Goal: Task Accomplishment & Management: Manage account settings

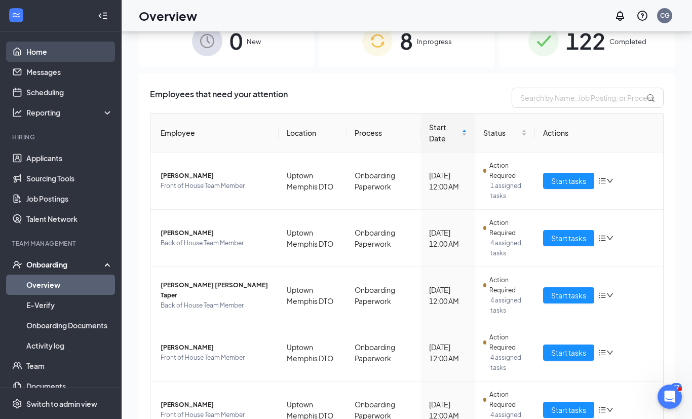
click at [35, 57] on link "Home" at bounding box center [69, 52] width 87 height 20
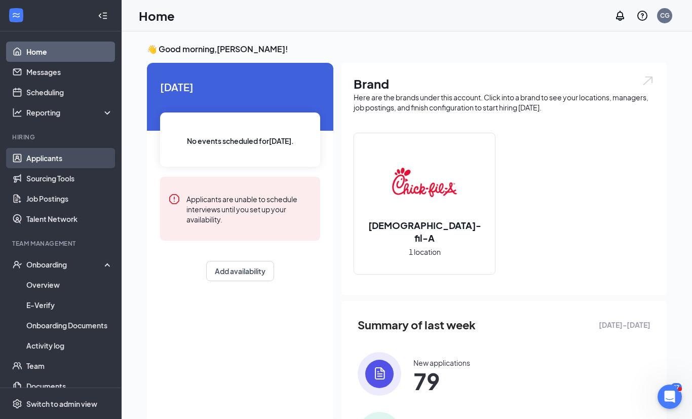
click at [66, 161] on link "Applicants" at bounding box center [69, 158] width 87 height 20
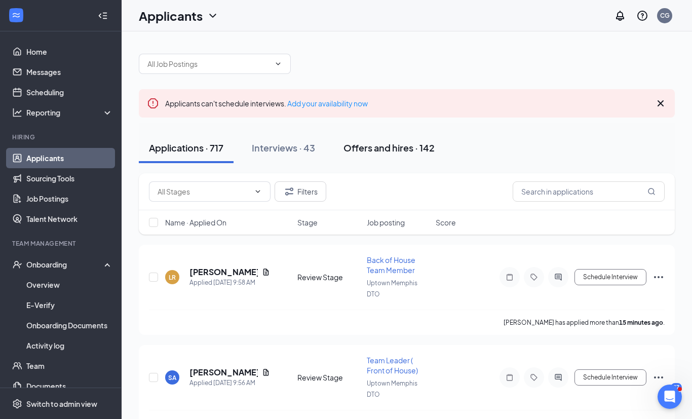
click at [421, 147] on div "Offers and hires · 142" at bounding box center [388, 147] width 91 height 13
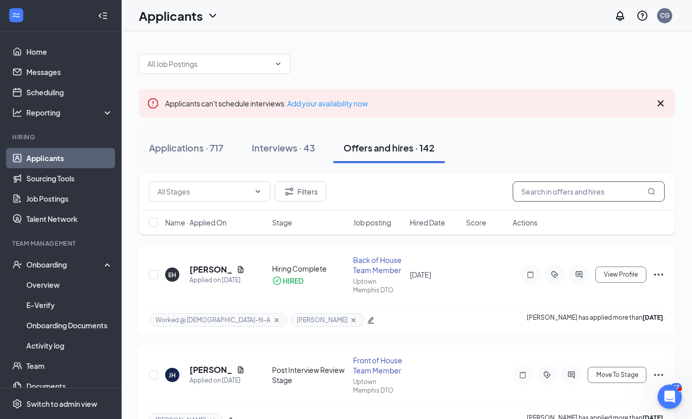
click at [556, 190] on input "text" at bounding box center [589, 191] width 152 height 20
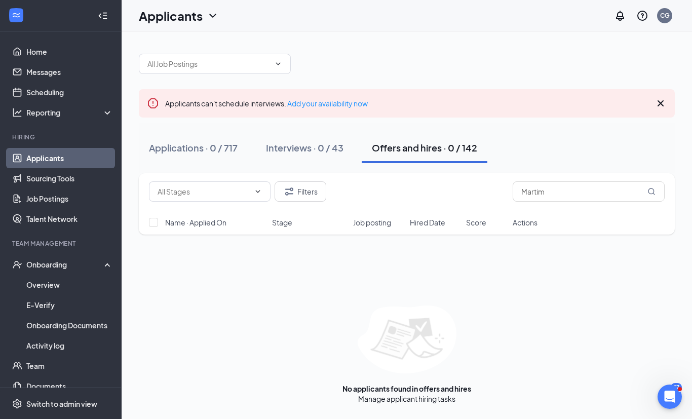
drag, startPoint x: 444, startPoint y: 163, endPoint x: -1, endPoint y: -1, distance: 473.8
click at [0, 0] on html "Home Messages Scheduling Reporting Hiring Applicants Sourcing Tools Job Posting…" at bounding box center [346, 209] width 692 height 419
click at [572, 170] on div "Applications · 0 / 717 Interviews · 0 / 43 Offers and hires · 0 / 142" at bounding box center [407, 148] width 536 height 51
click at [557, 192] on input "Martim" at bounding box center [589, 191] width 152 height 20
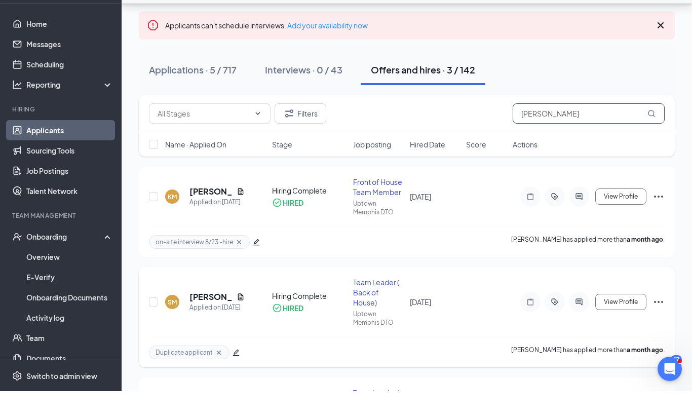
scroll to position [106, 0]
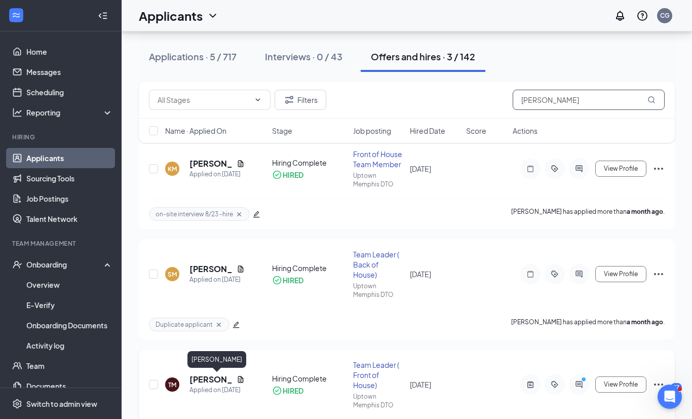
type input "[PERSON_NAME]"
click at [206, 381] on h5 "[PERSON_NAME]" at bounding box center [210, 379] width 43 height 11
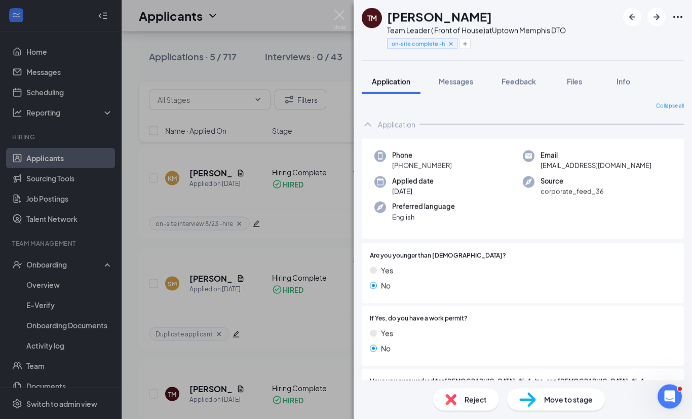
click at [331, 236] on div "TM [PERSON_NAME] Team Leader ( Front of House) at Uptown [GEOGRAPHIC_DATA] DTO …" at bounding box center [346, 209] width 692 height 419
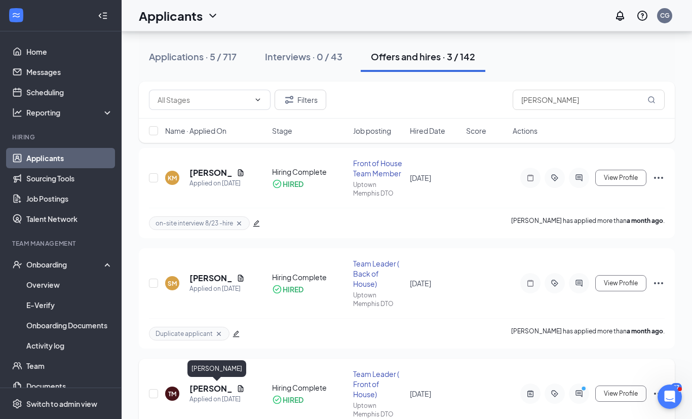
click at [203, 388] on h5 "[PERSON_NAME]" at bounding box center [210, 388] width 43 height 11
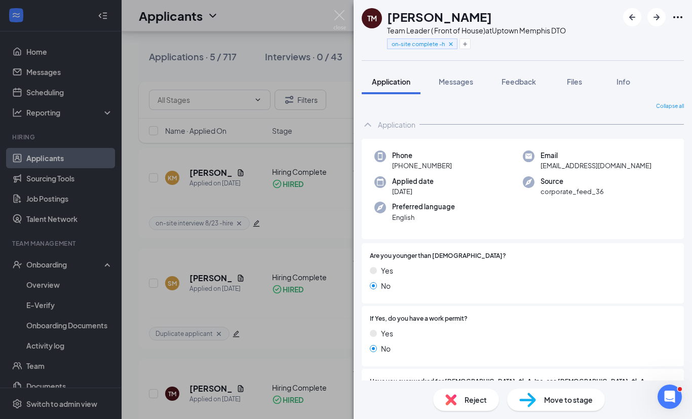
click at [316, 225] on div "TM [PERSON_NAME] Team Leader ( Front of House) at Uptown [GEOGRAPHIC_DATA] DTO …" at bounding box center [346, 209] width 692 height 419
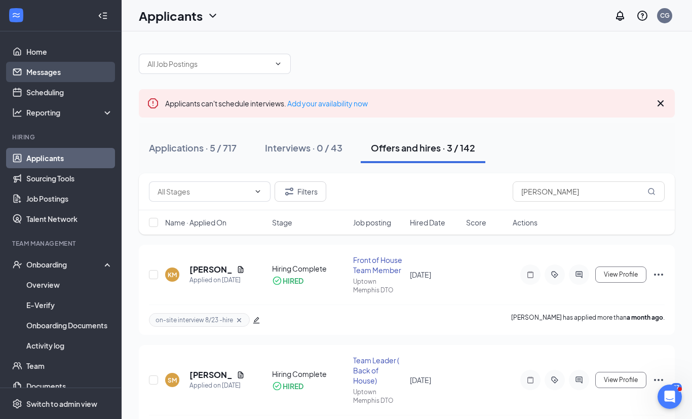
click at [40, 73] on link "Messages" at bounding box center [69, 72] width 87 height 20
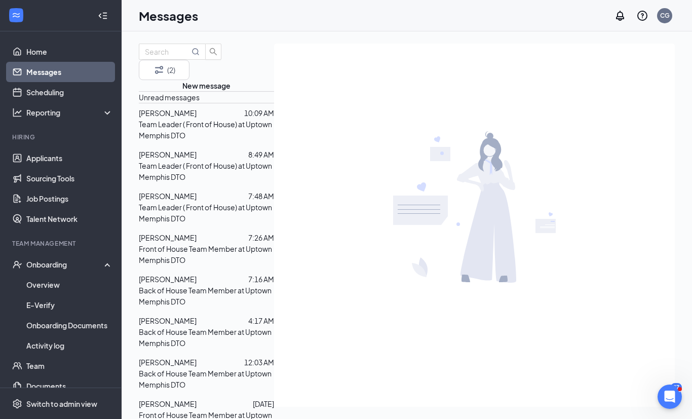
click at [212, 141] on p "Team Leader ( Front of House) at Uptown Memphis DTO" at bounding box center [206, 130] width 135 height 22
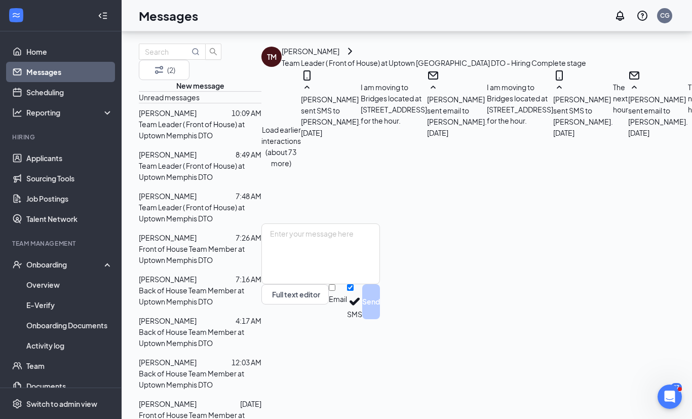
click at [192, 160] on p "Team Leader ( Front of House) at Uptown Memphis DTO" at bounding box center [200, 171] width 123 height 22
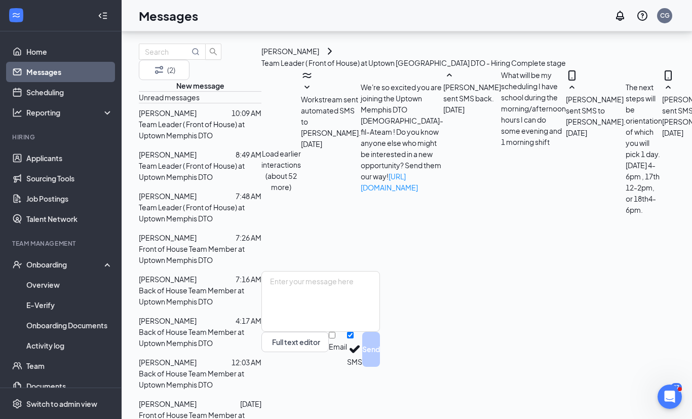
scroll to position [608, 0]
click at [196, 202] on p "Team Leader ( Front of House) at Uptown Memphis DTO" at bounding box center [200, 213] width 123 height 22
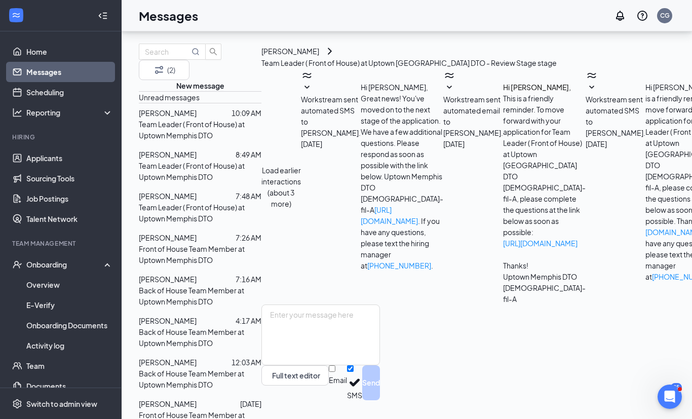
scroll to position [322, 0]
click at [196, 243] on p "Front of House Team Member at Uptown Memphis DTO" at bounding box center [200, 254] width 123 height 22
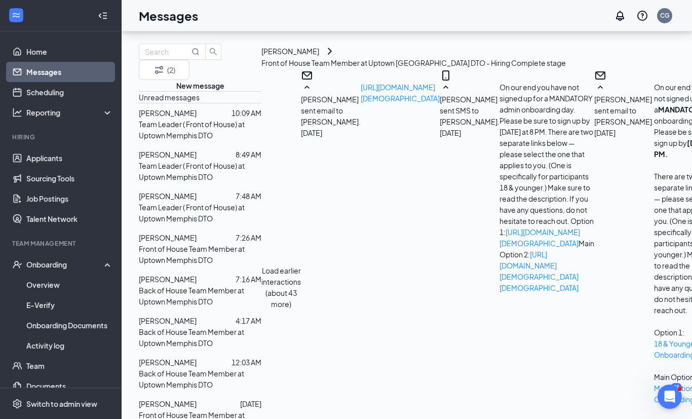
scroll to position [1036, 0]
click at [183, 285] on p "Back of House Team Member at Uptown Memphis DTO" at bounding box center [200, 296] width 123 height 22
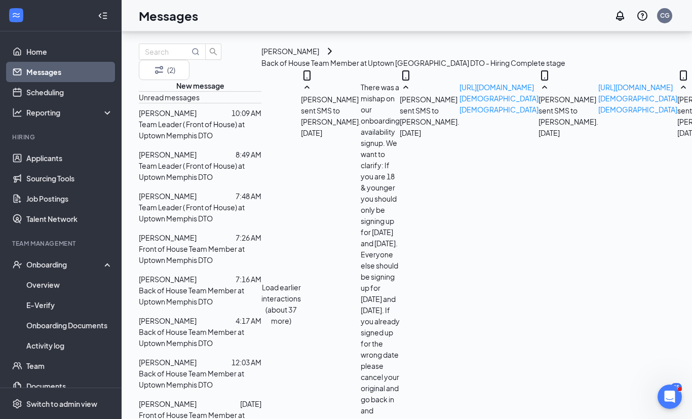
scroll to position [571, 0]
click at [191, 326] on p "Back of House Team Member at Uptown Memphis DTO" at bounding box center [200, 337] width 123 height 22
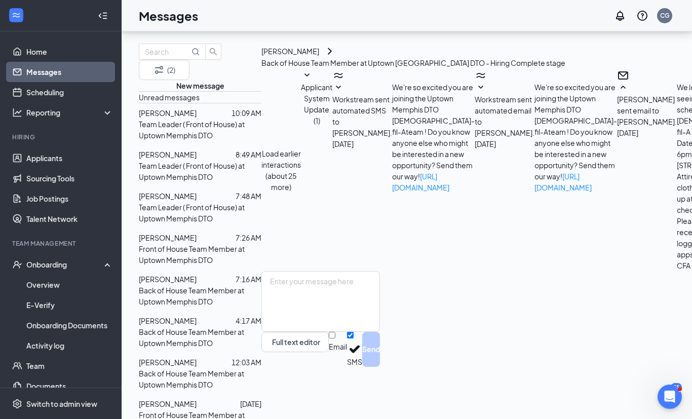
scroll to position [509, 0]
click at [196, 368] on p "Back of House Team Member at Uptown Memphis DTO" at bounding box center [200, 379] width 123 height 22
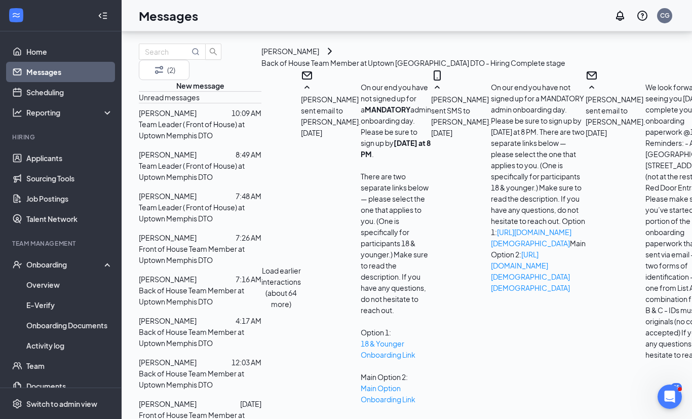
scroll to position [927, 0]
click at [198, 409] on p "Front of House Team Member at Uptown Memphis DTO" at bounding box center [200, 420] width 123 height 22
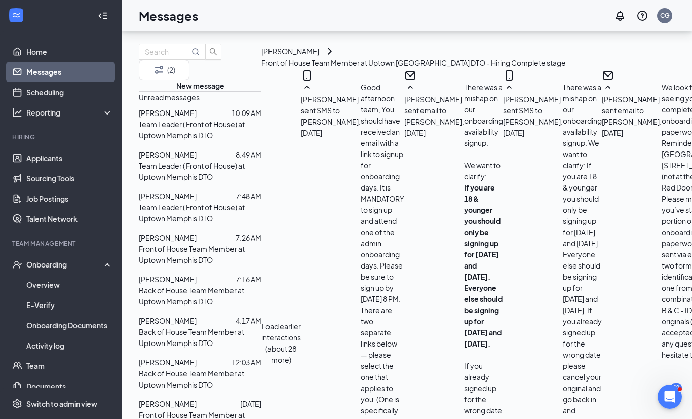
scroll to position [1239, 0]
